Goal: Task Accomplishment & Management: Manage account settings

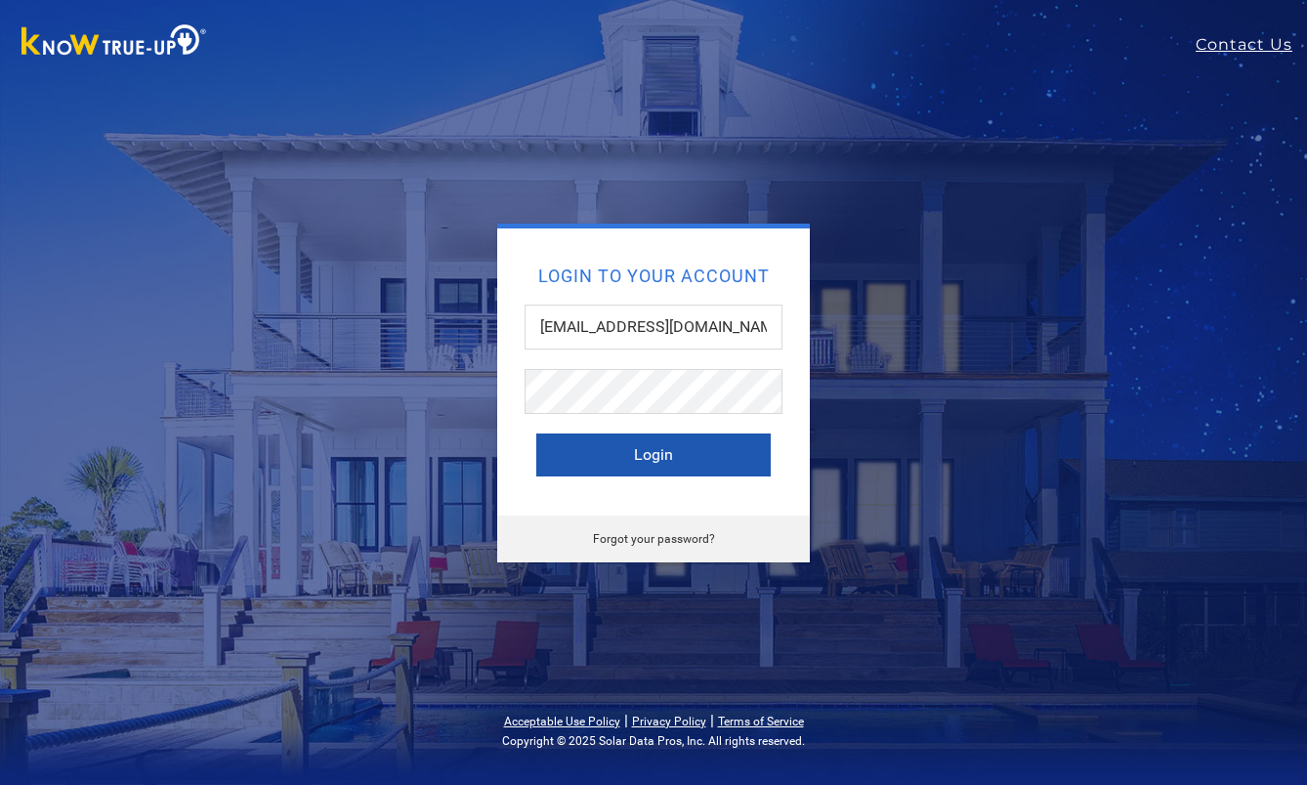
click at [683, 464] on button "Login" at bounding box center [653, 455] width 234 height 43
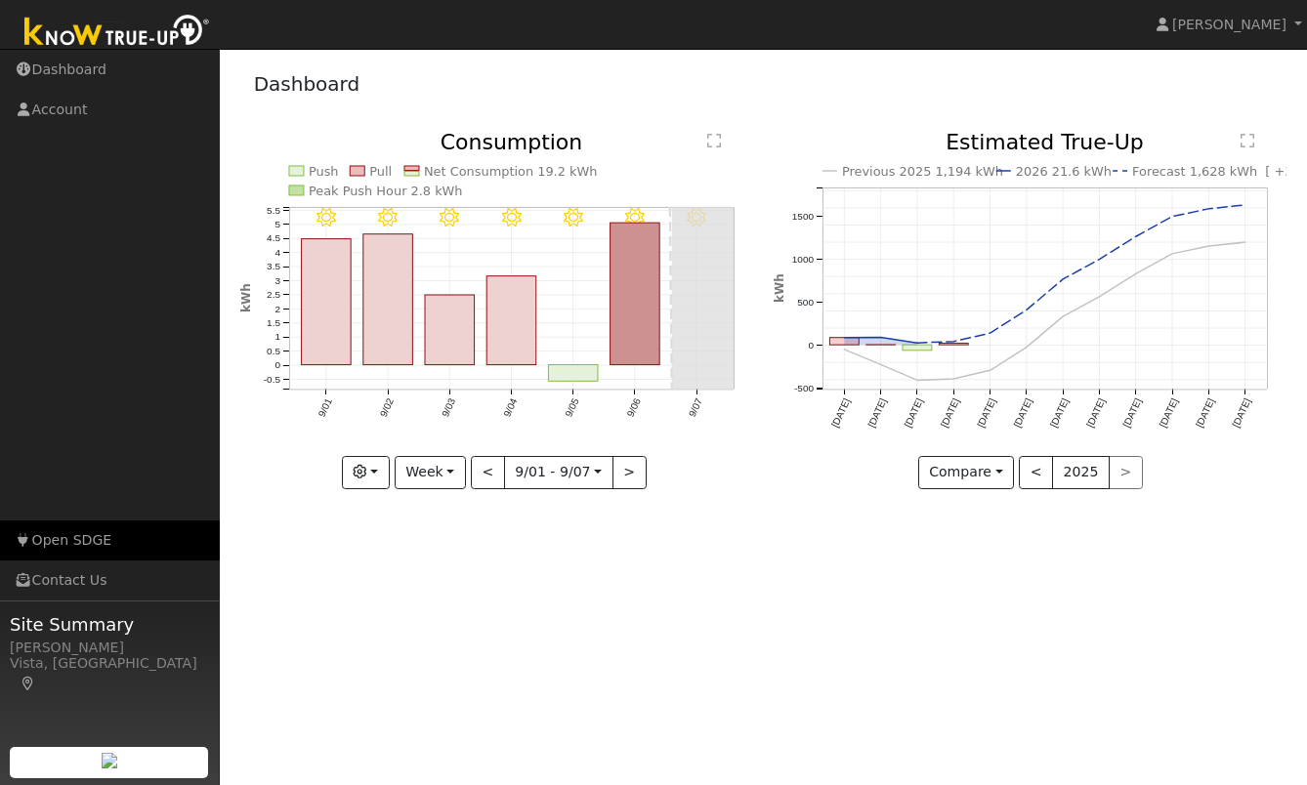
click at [83, 539] on link "Open SDGE" at bounding box center [110, 541] width 220 height 40
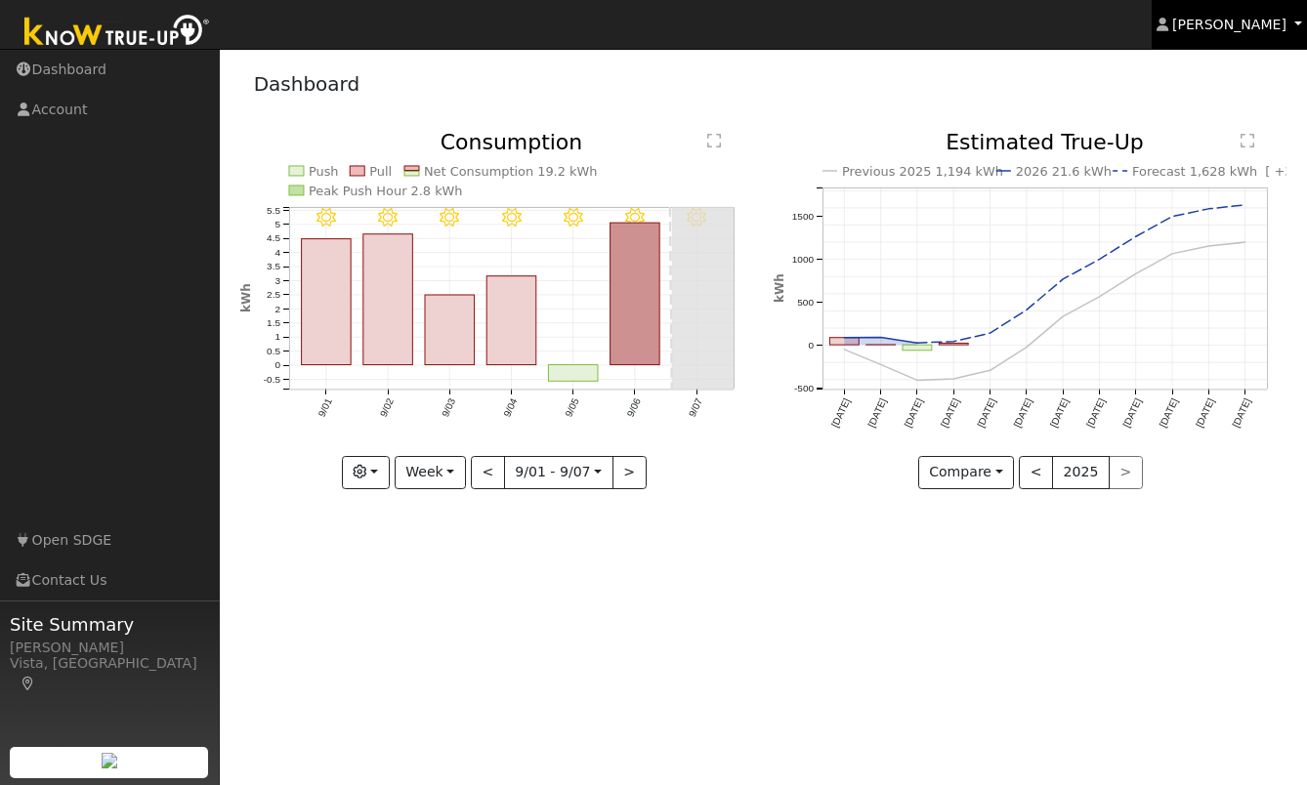
click at [1262, 25] on span "[PERSON_NAME]" at bounding box center [1229, 25] width 114 height 16
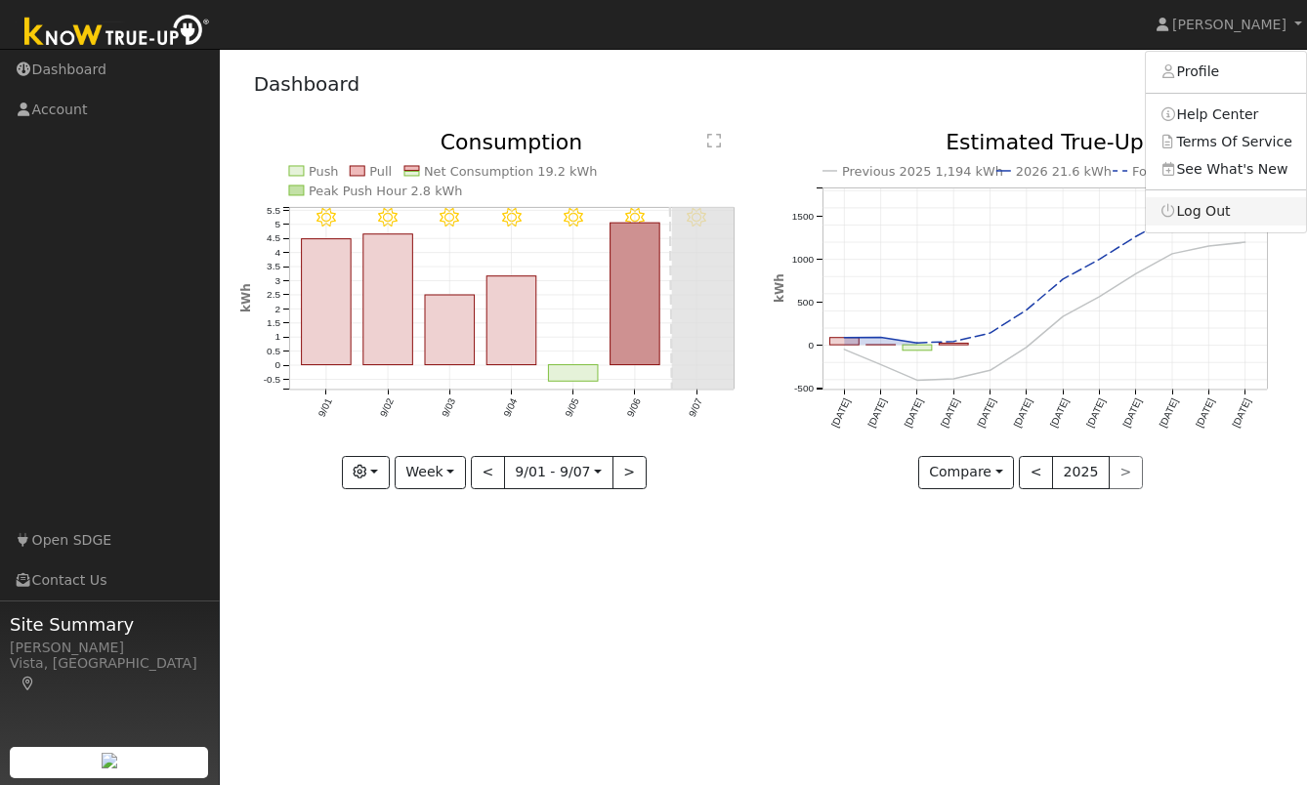
click at [1208, 207] on link "Log Out" at bounding box center [1226, 210] width 160 height 27
